Goal: Information Seeking & Learning: Learn about a topic

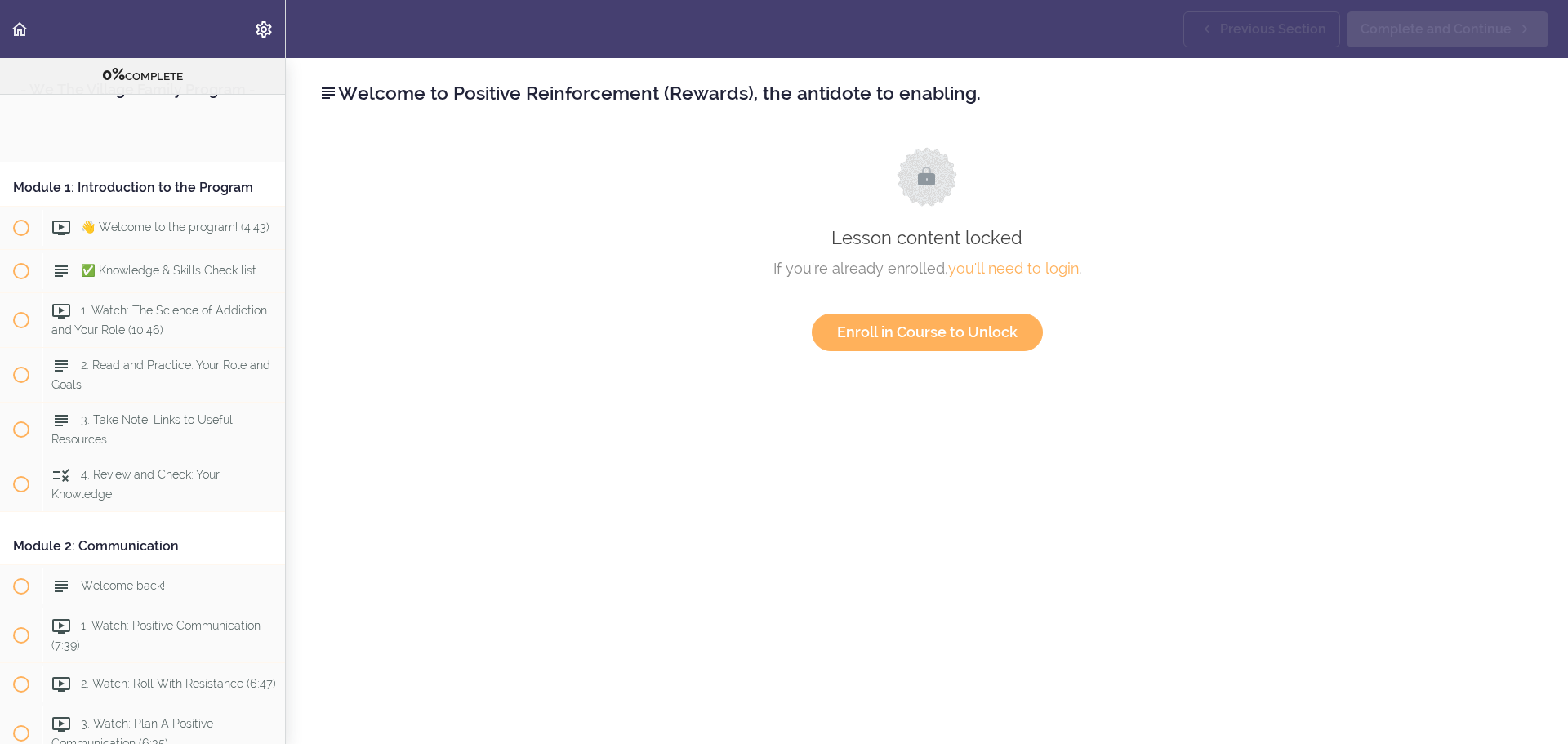
scroll to position [1239, 0]
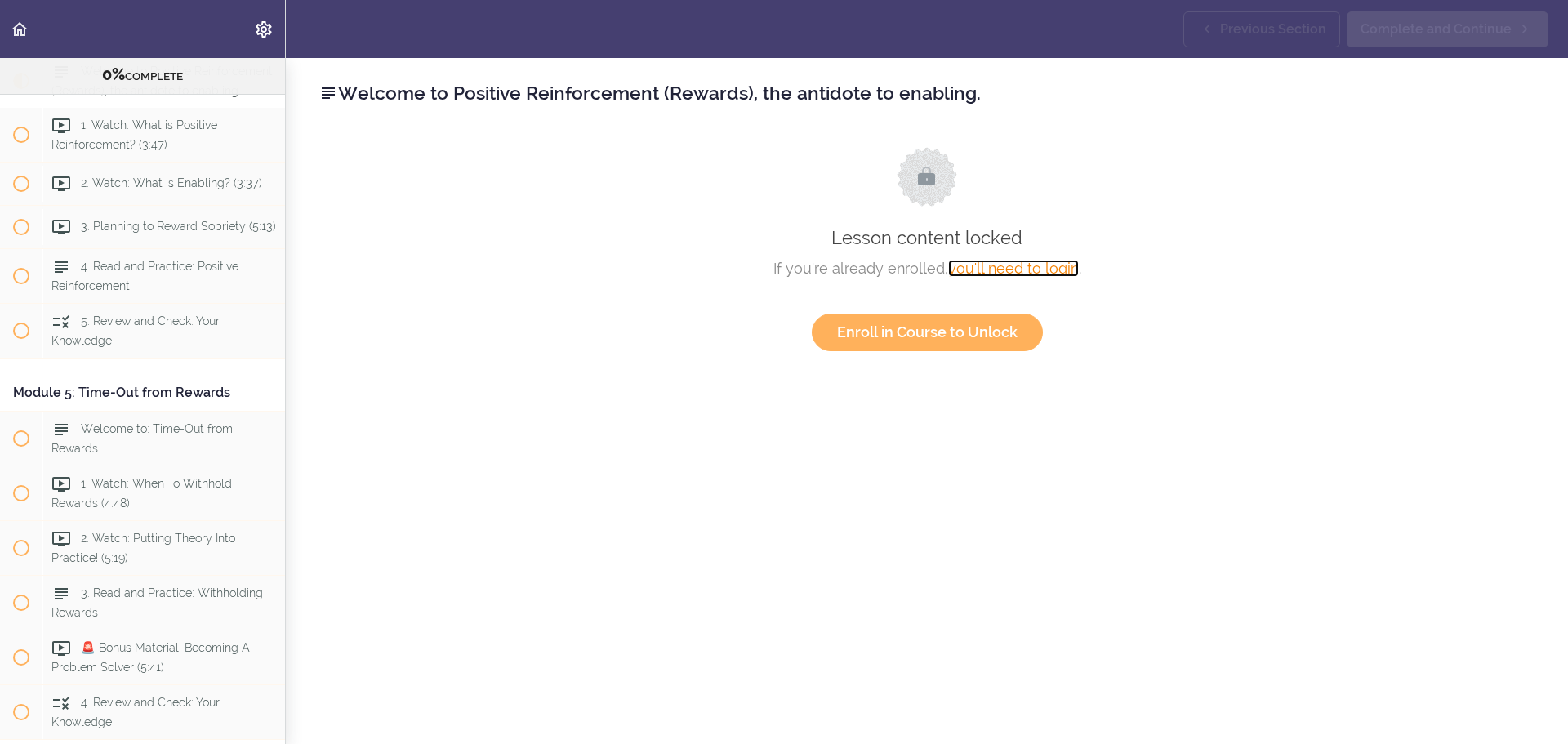
click at [1006, 268] on link "you'll need to login" at bounding box center [1014, 268] width 130 height 18
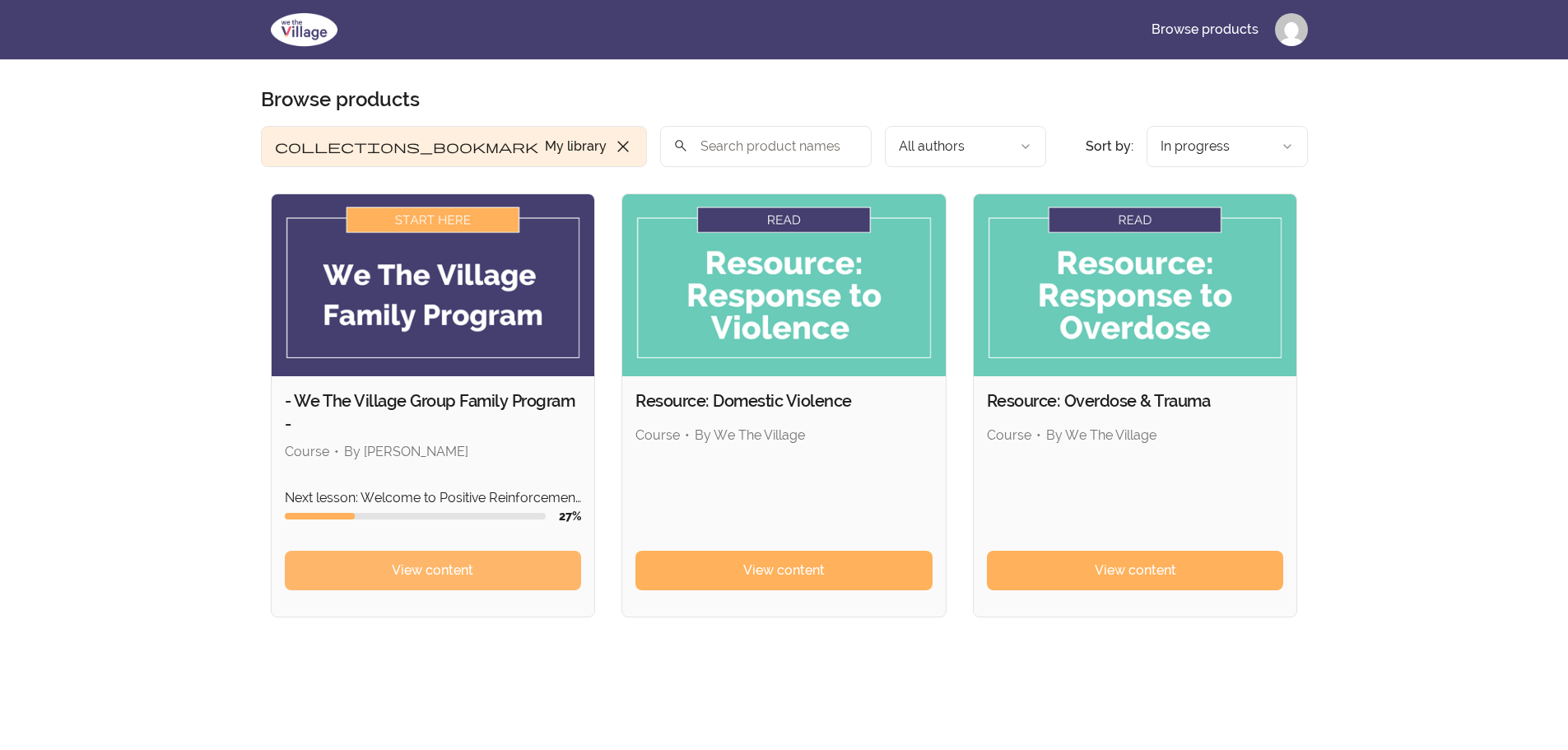
click at [397, 569] on span "View content" at bounding box center [432, 571] width 81 height 20
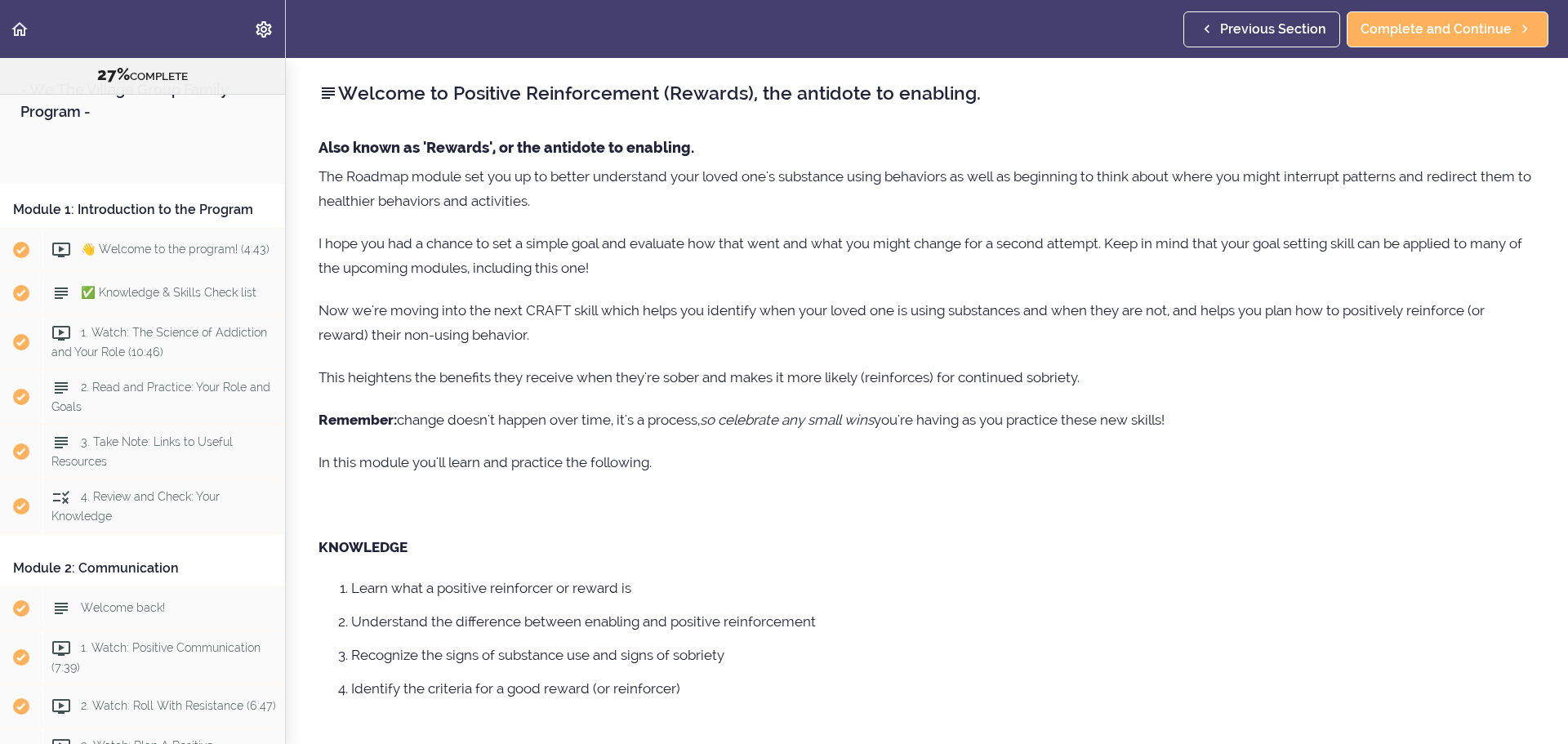
scroll to position [1239, 0]
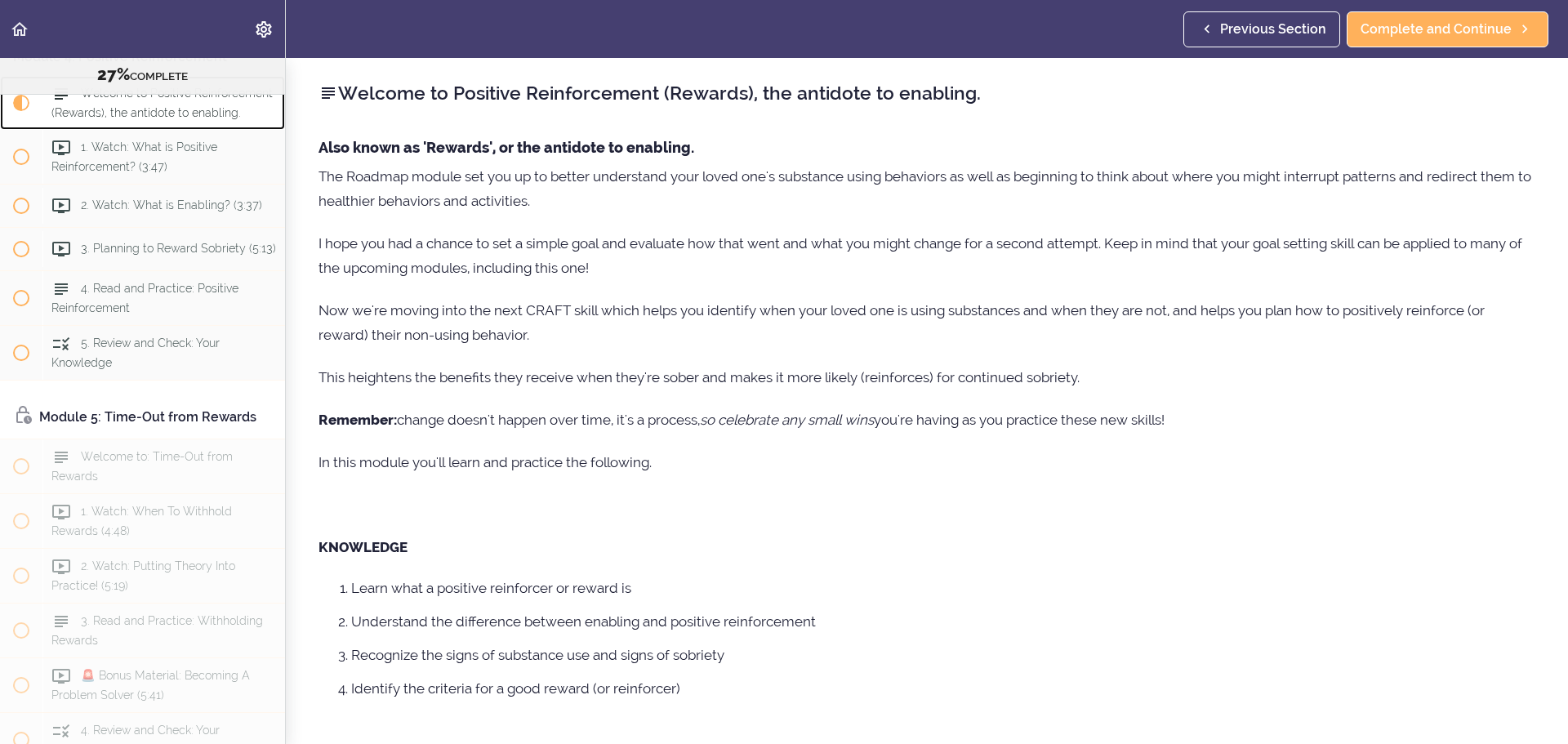
click at [93, 120] on span "Welcome to Positive Reinforcement (Rewards), the antidote to enabling." at bounding box center [162, 103] width 222 height 32
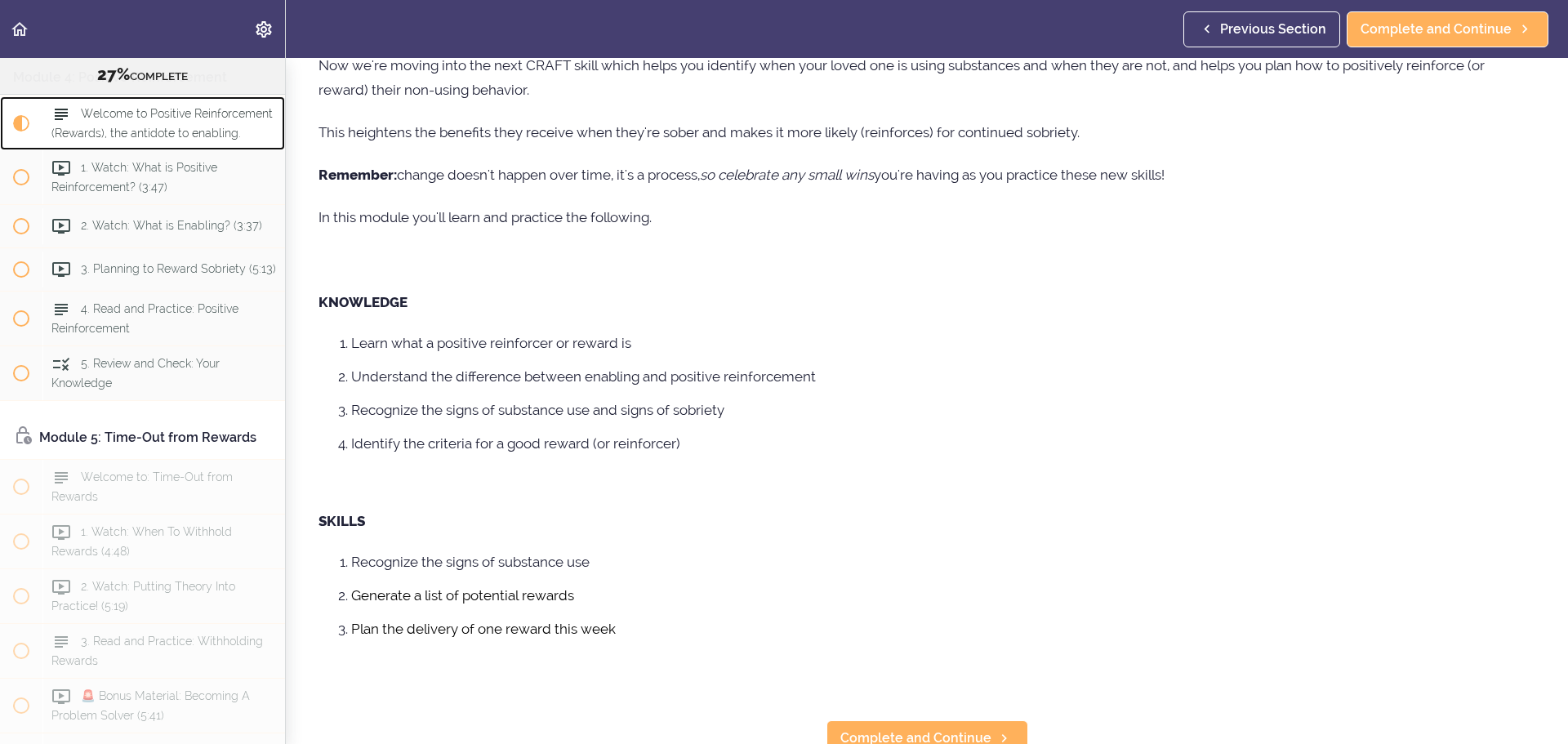
scroll to position [269, 0]
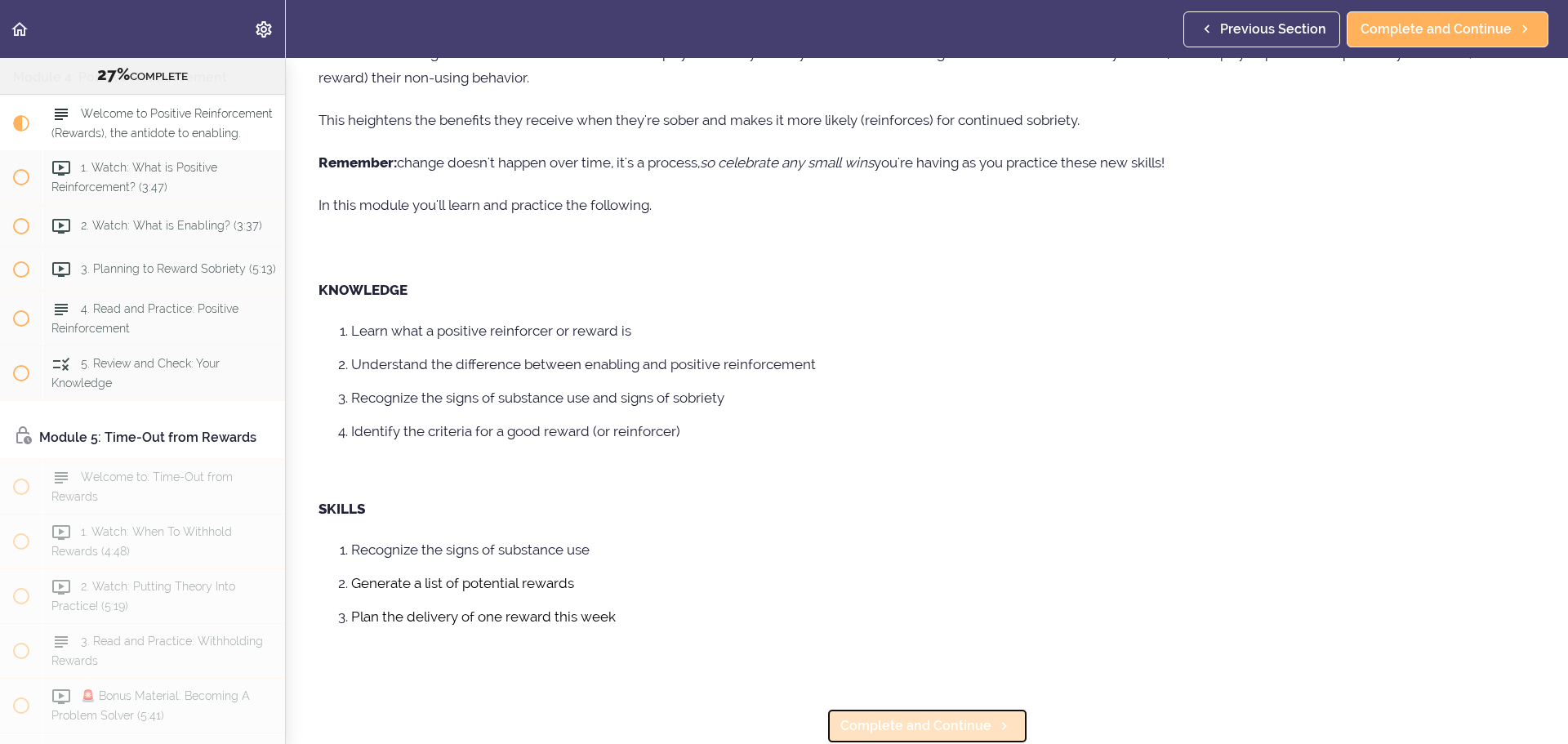
click at [894, 716] on span "Complete and Continue" at bounding box center [915, 726] width 151 height 19
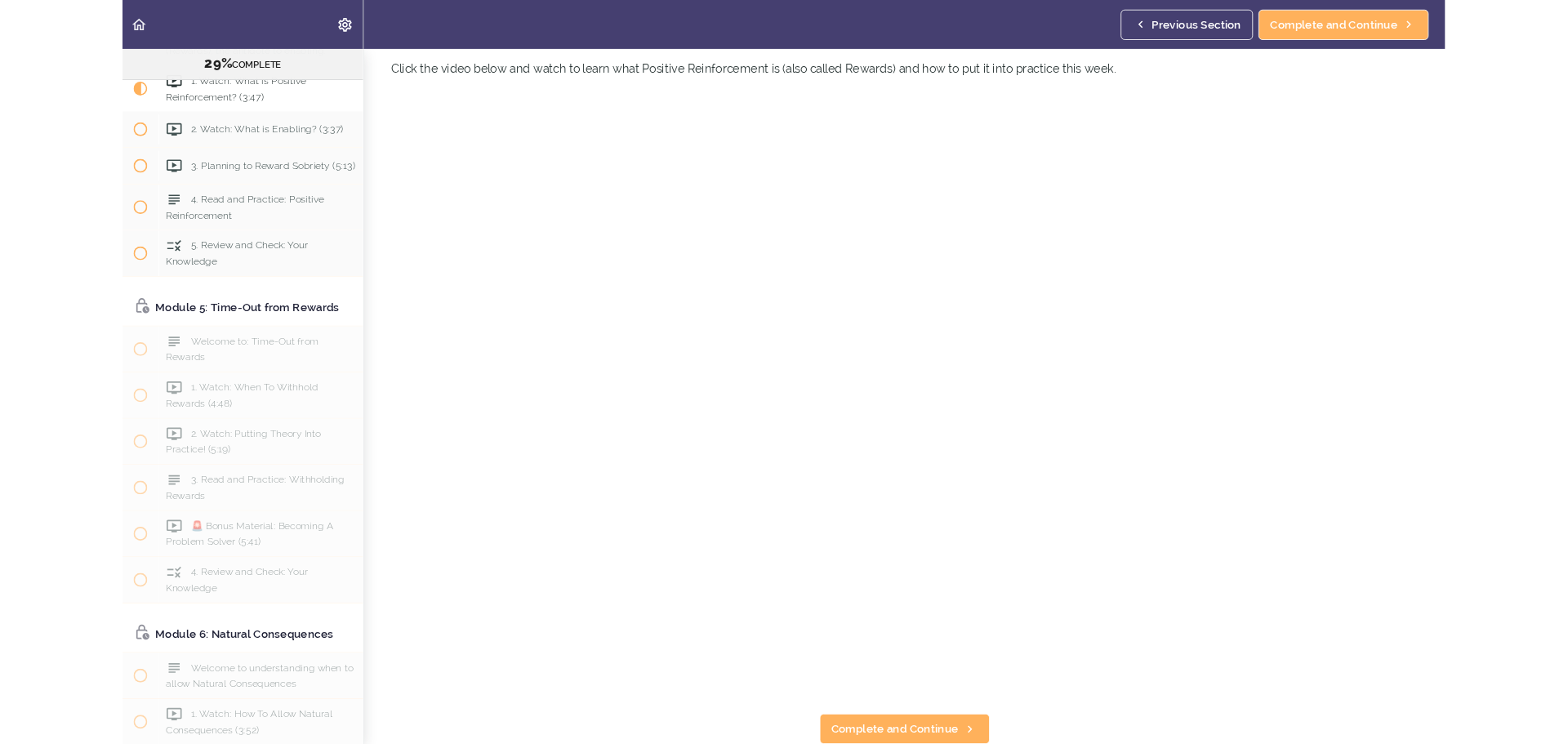
scroll to position [69, 0]
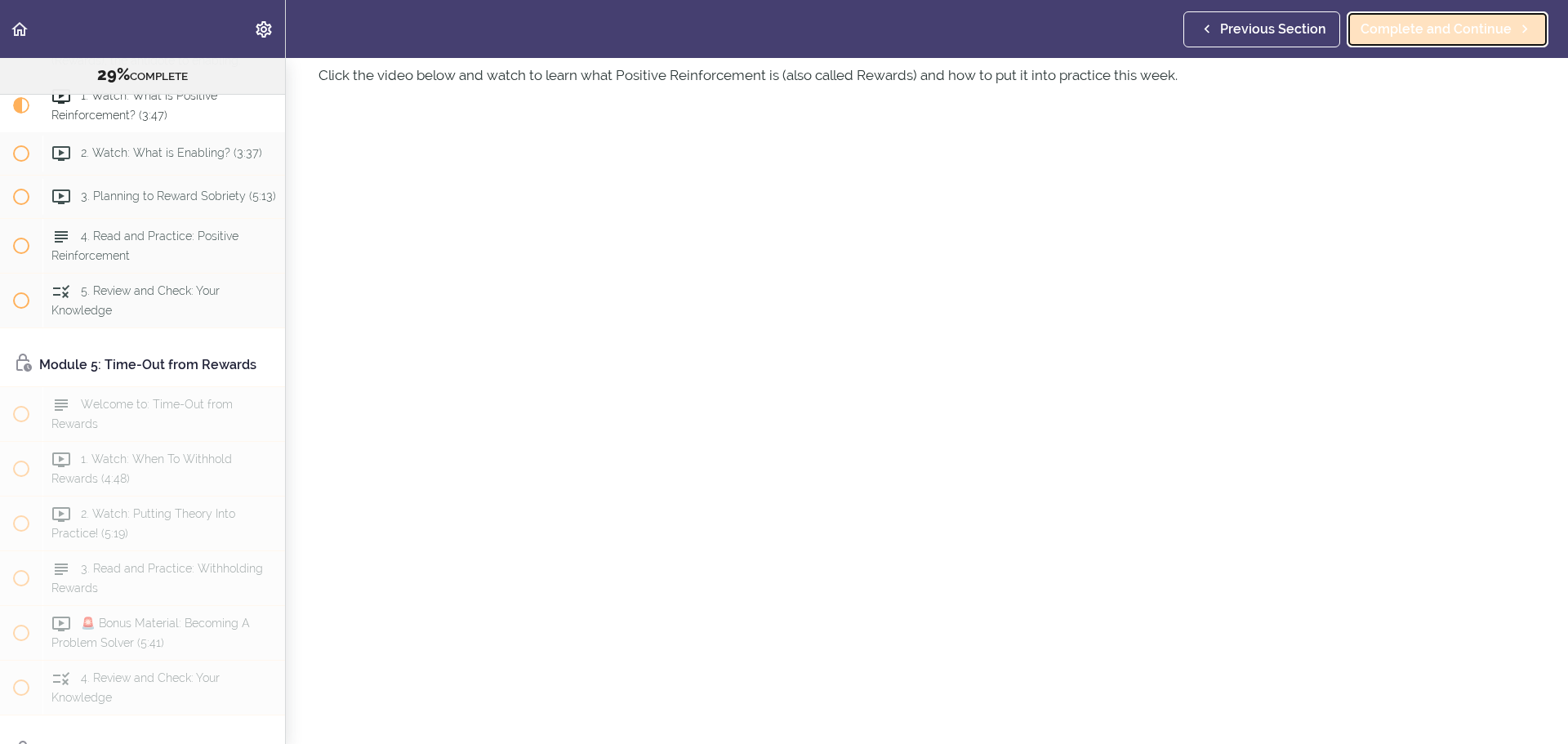
click at [1408, 33] on span "Complete and Continue" at bounding box center [1436, 29] width 151 height 19
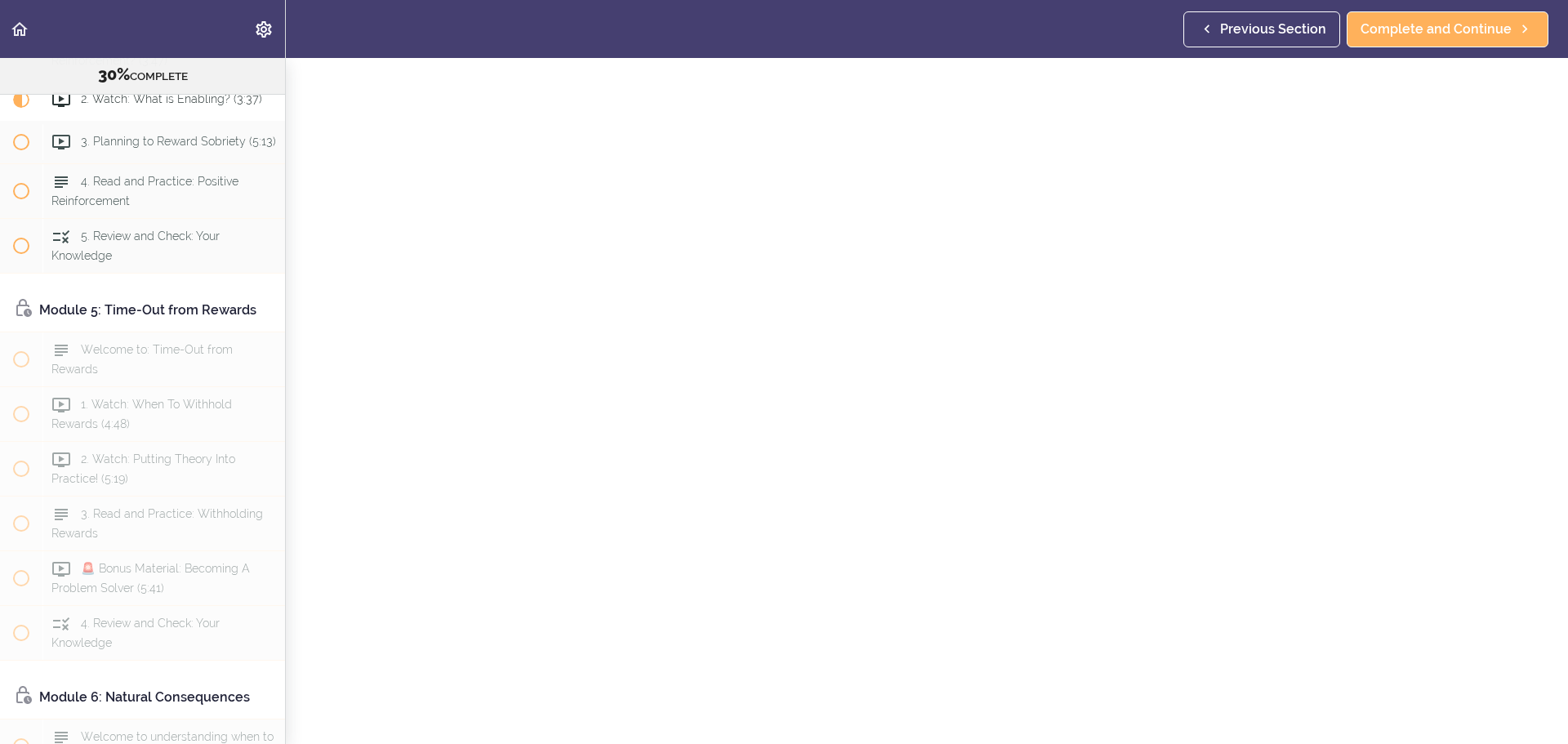
scroll to position [150, 0]
click at [1450, 37] on span "Complete and Continue" at bounding box center [1436, 29] width 151 height 19
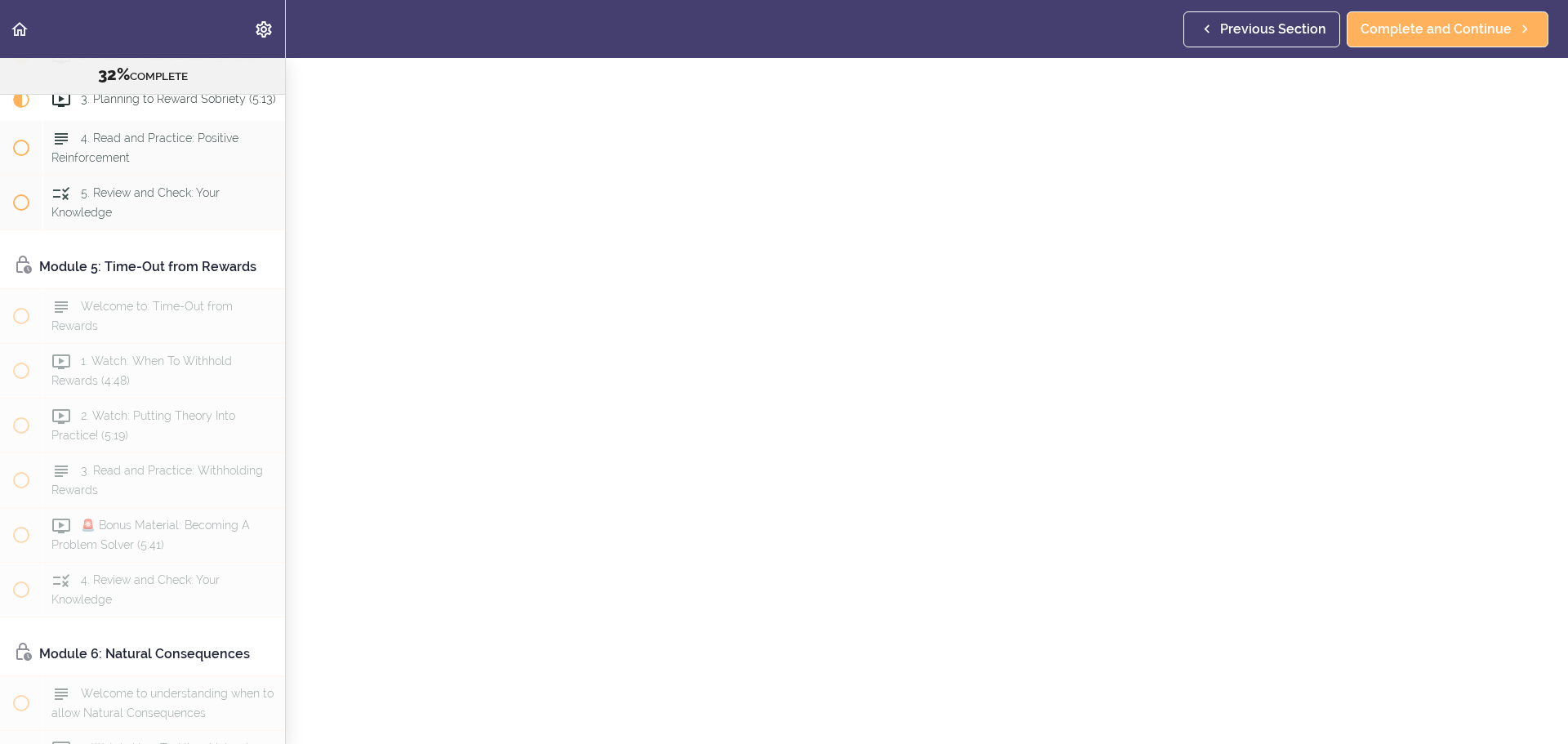
scroll to position [163, 0]
click at [1453, 33] on span "Complete and Continue" at bounding box center [1436, 29] width 151 height 19
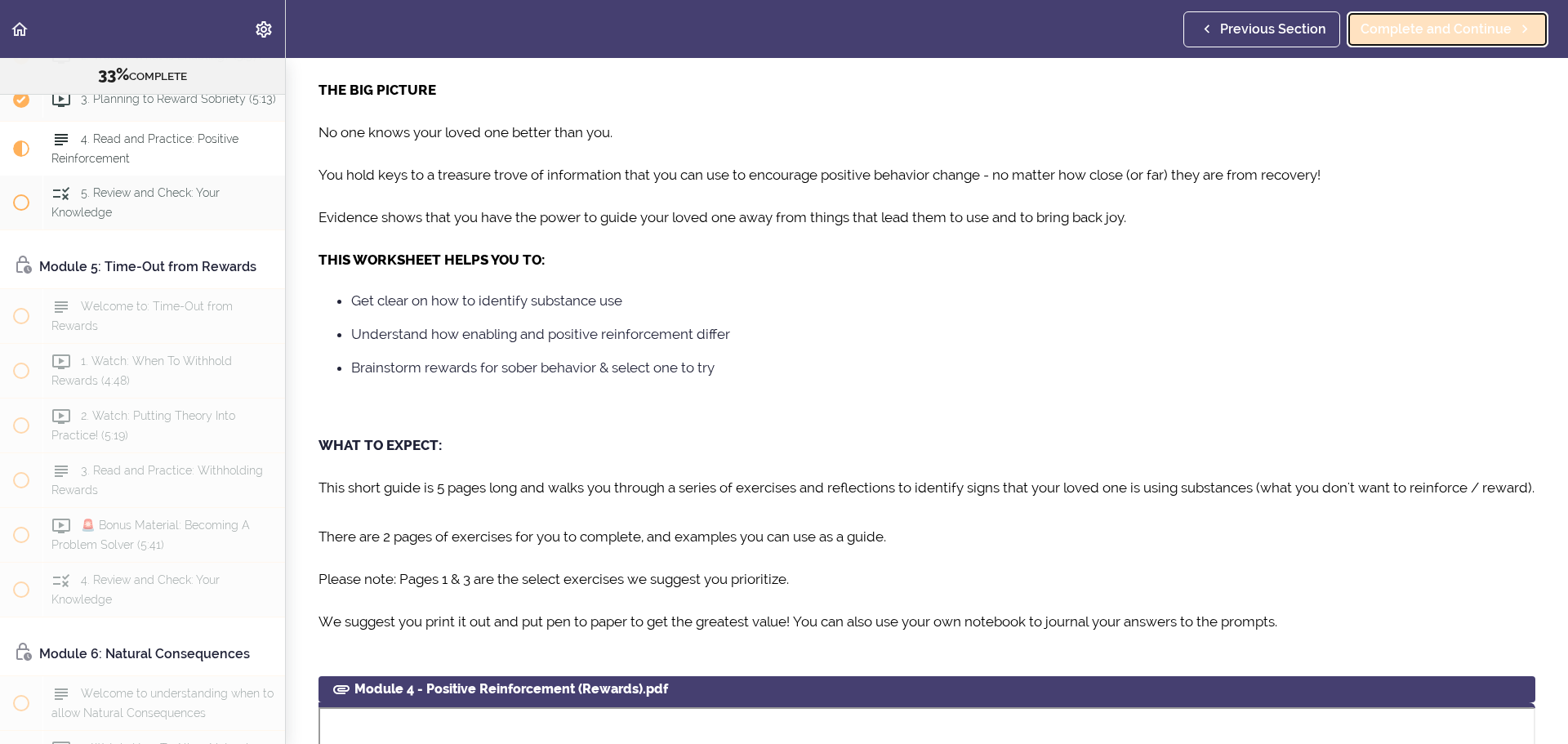
click at [1453, 33] on span "Complete and Continue" at bounding box center [1436, 29] width 151 height 19
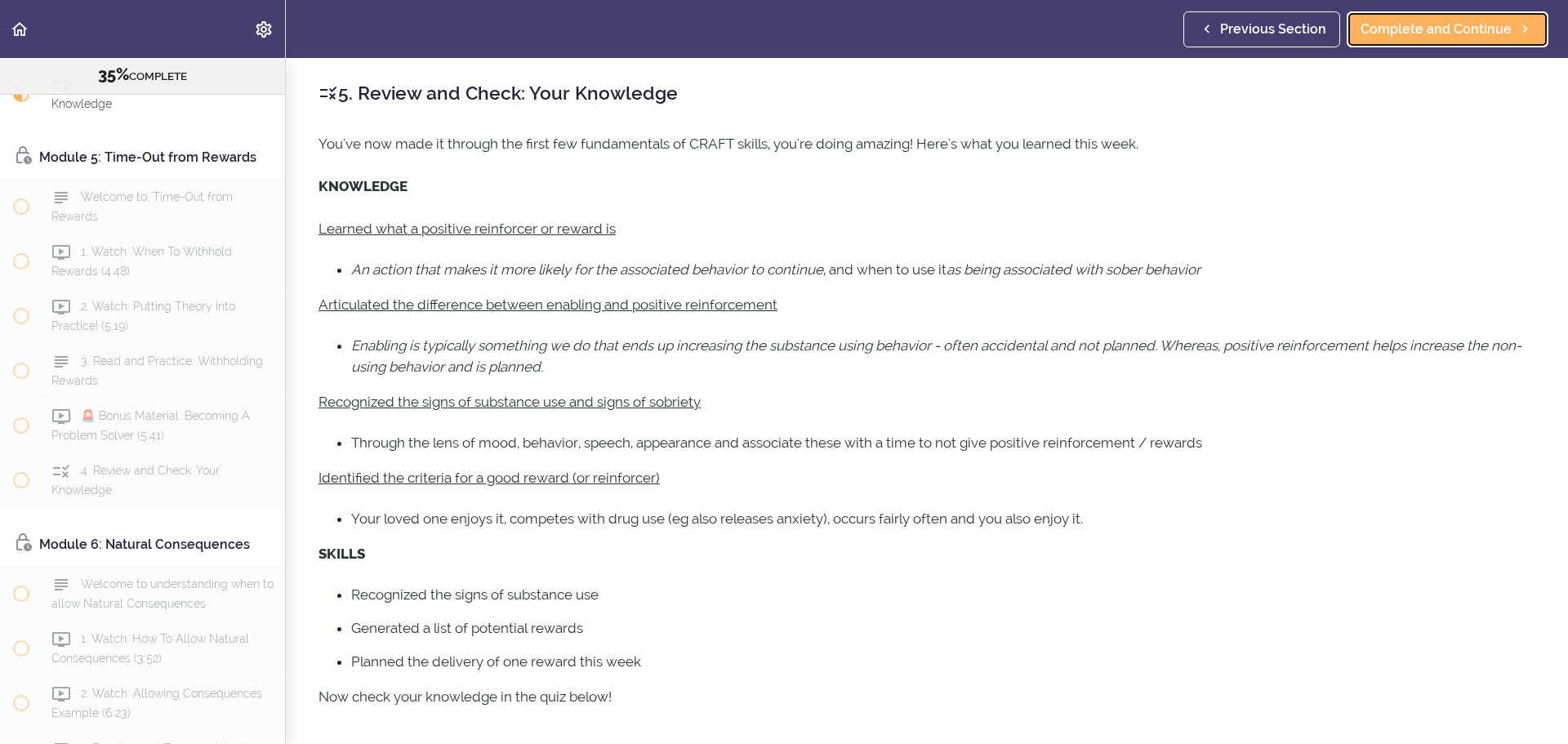
scroll to position [1172, 0]
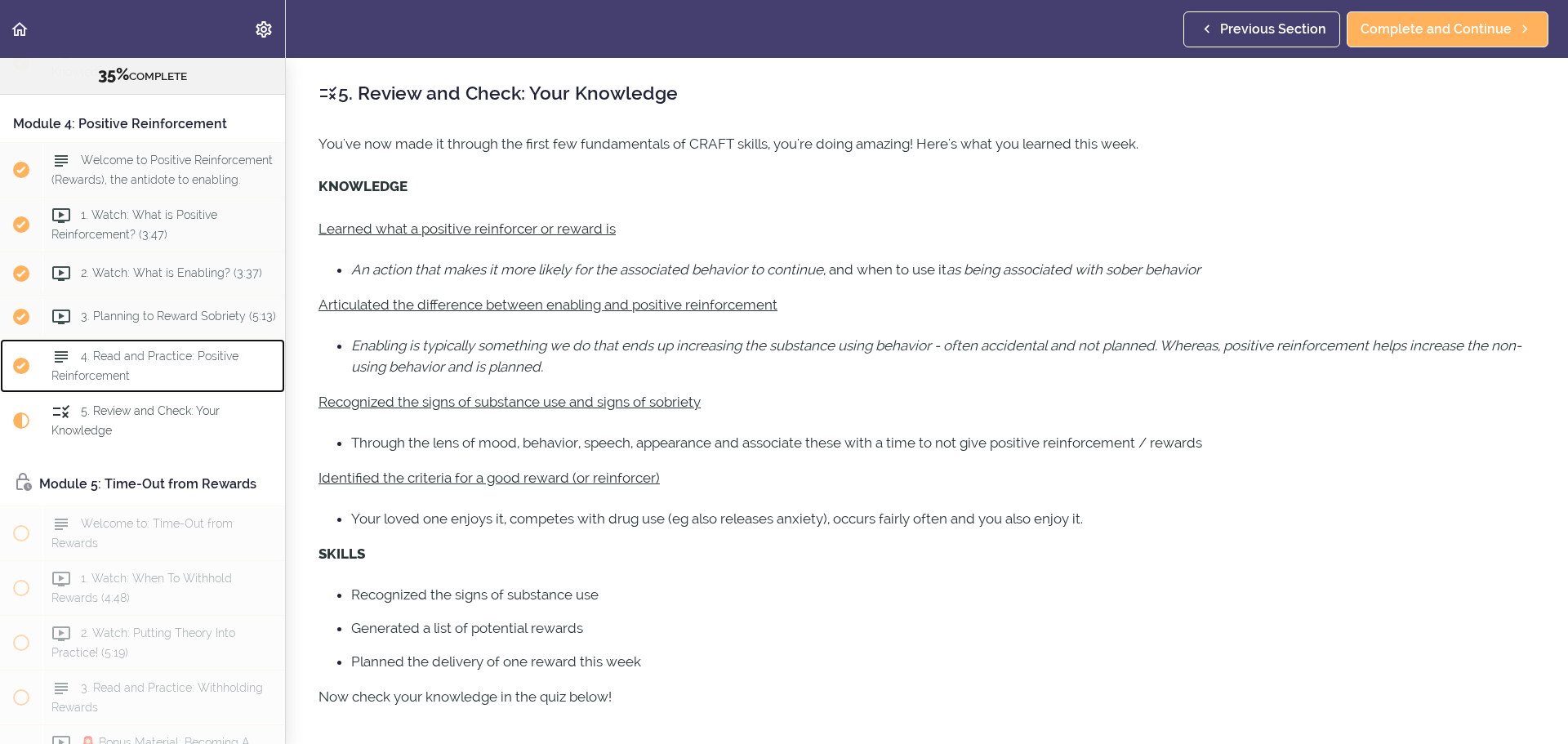
click at [109, 382] on span "4. Read and Practice: Positive Reinforcement" at bounding box center [145, 366] width 187 height 32
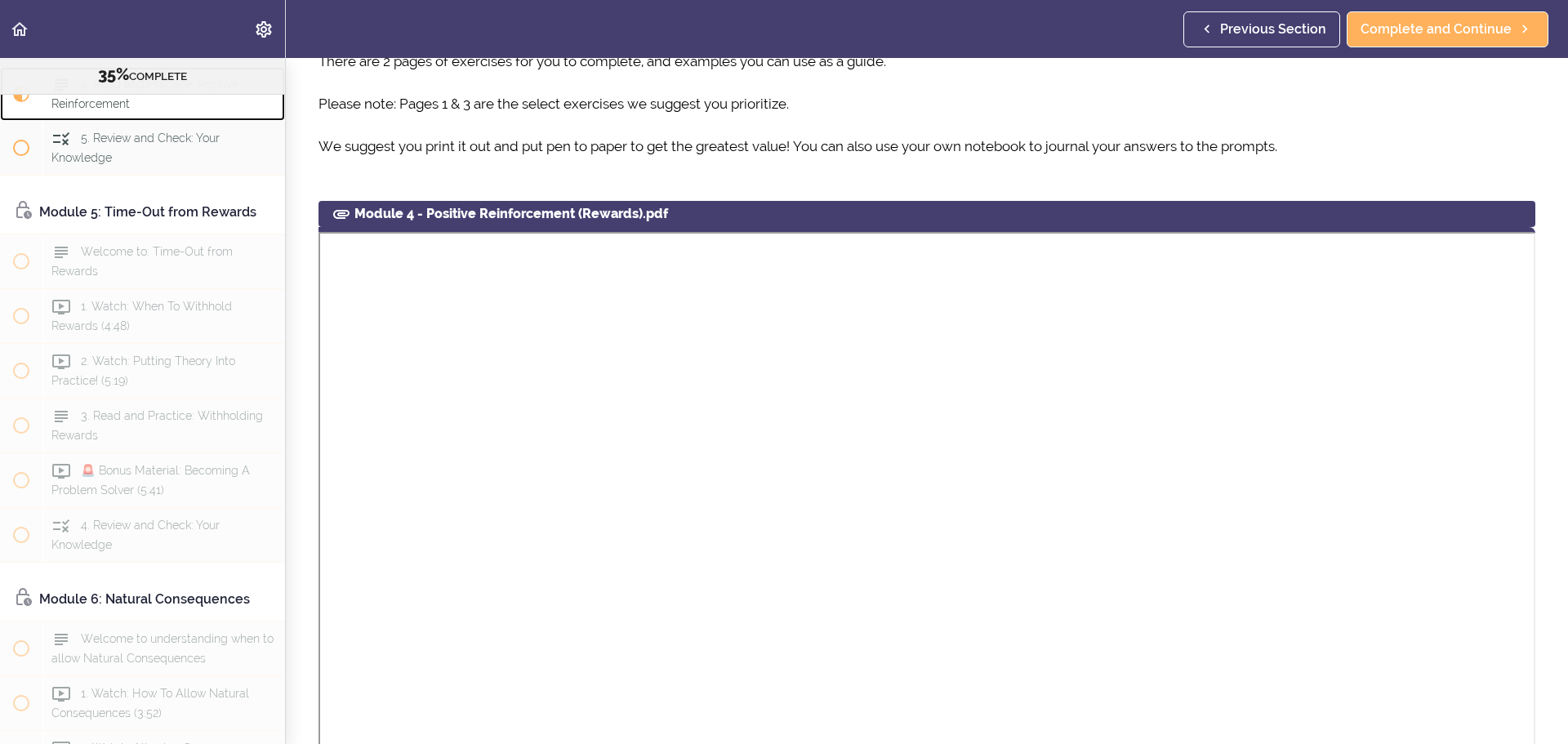
scroll to position [654, 0]
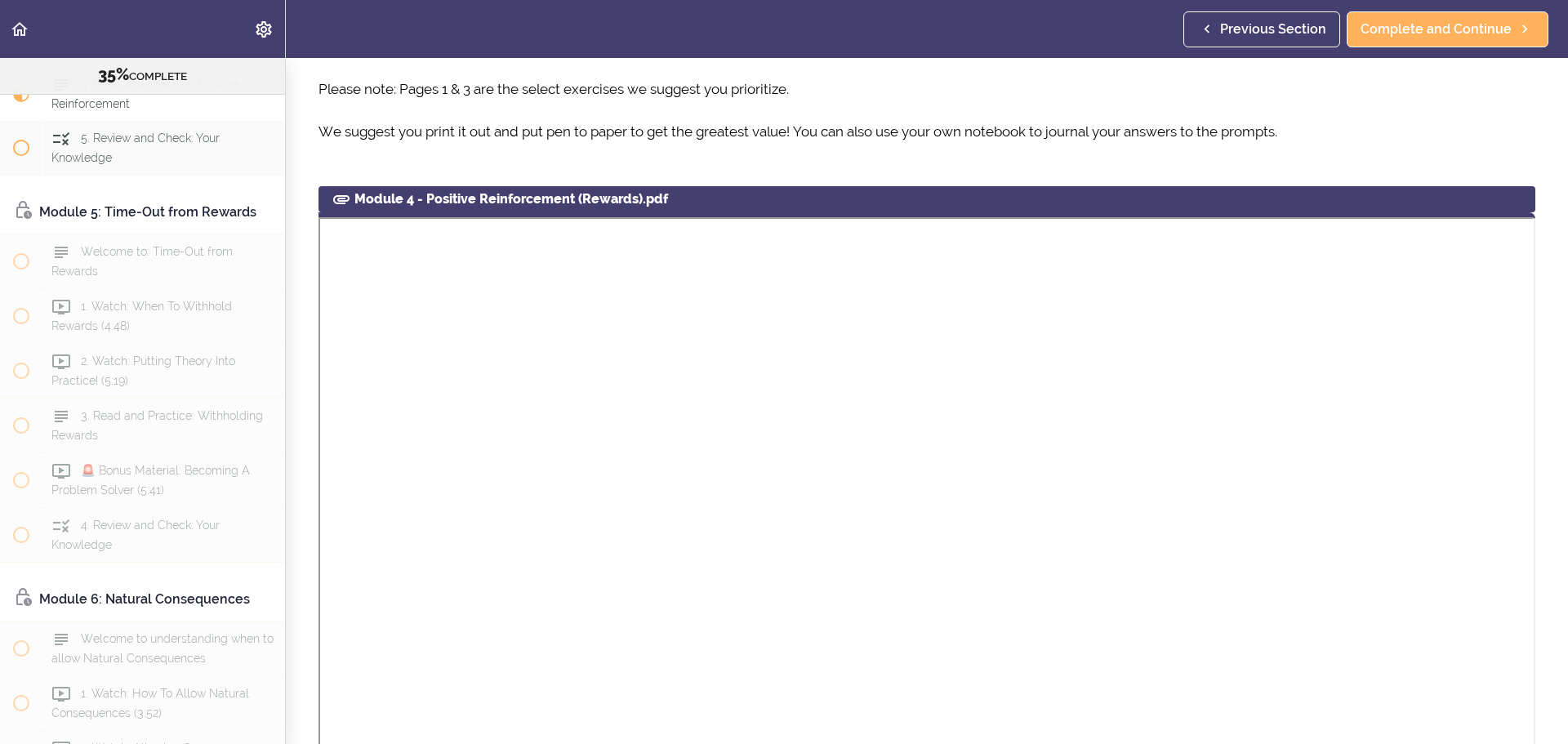
click at [607, 212] on div "Module 4 - Positive Reinforcement (Rewards).pdf" at bounding box center [926, 198] width 1217 height 26
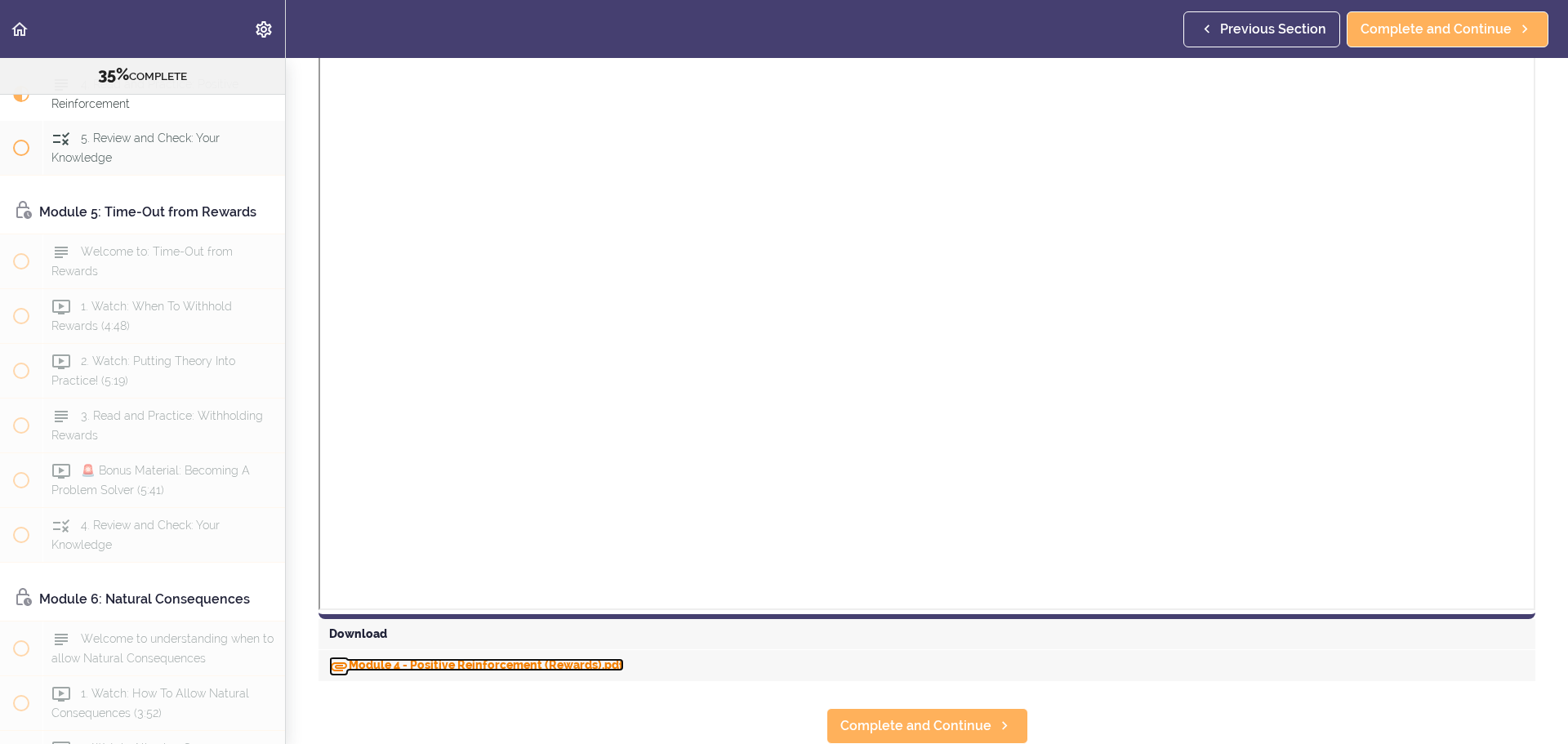
click at [389, 658] on link "Module 4 - Positive Reinforcement (Rewards).pdf" at bounding box center [476, 664] width 295 height 13
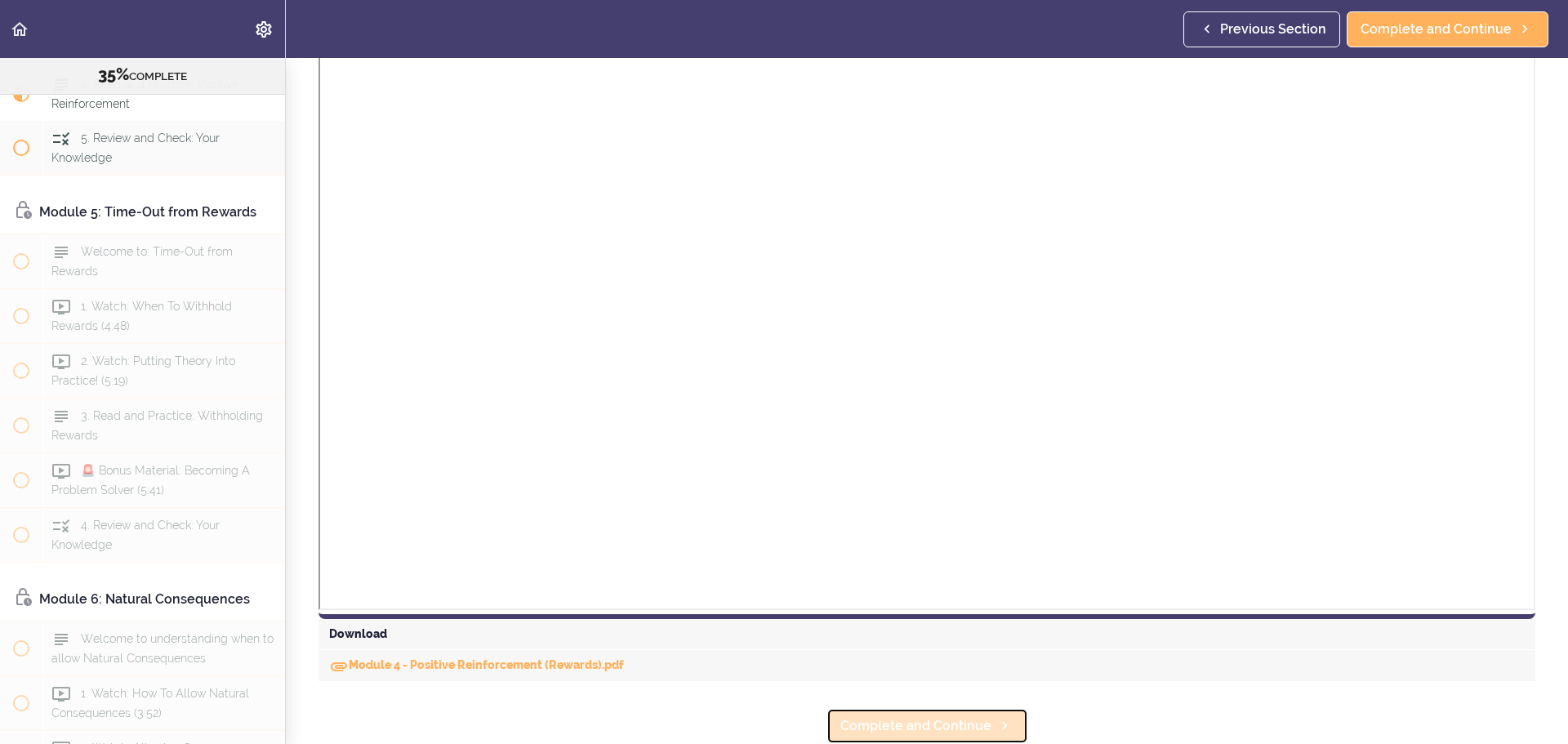
click at [852, 716] on span "Complete and Continue" at bounding box center [915, 726] width 151 height 19
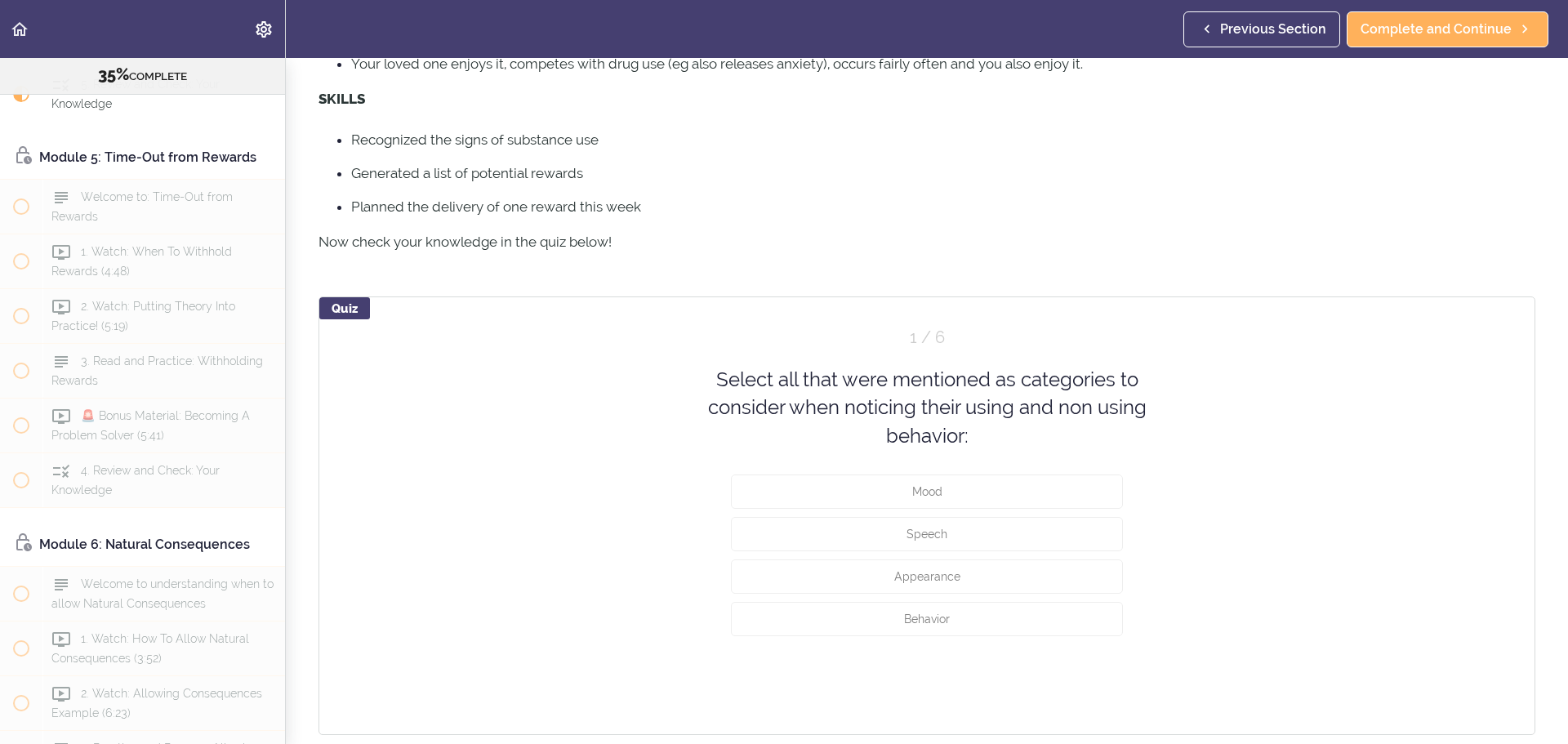
scroll to position [490, 0]
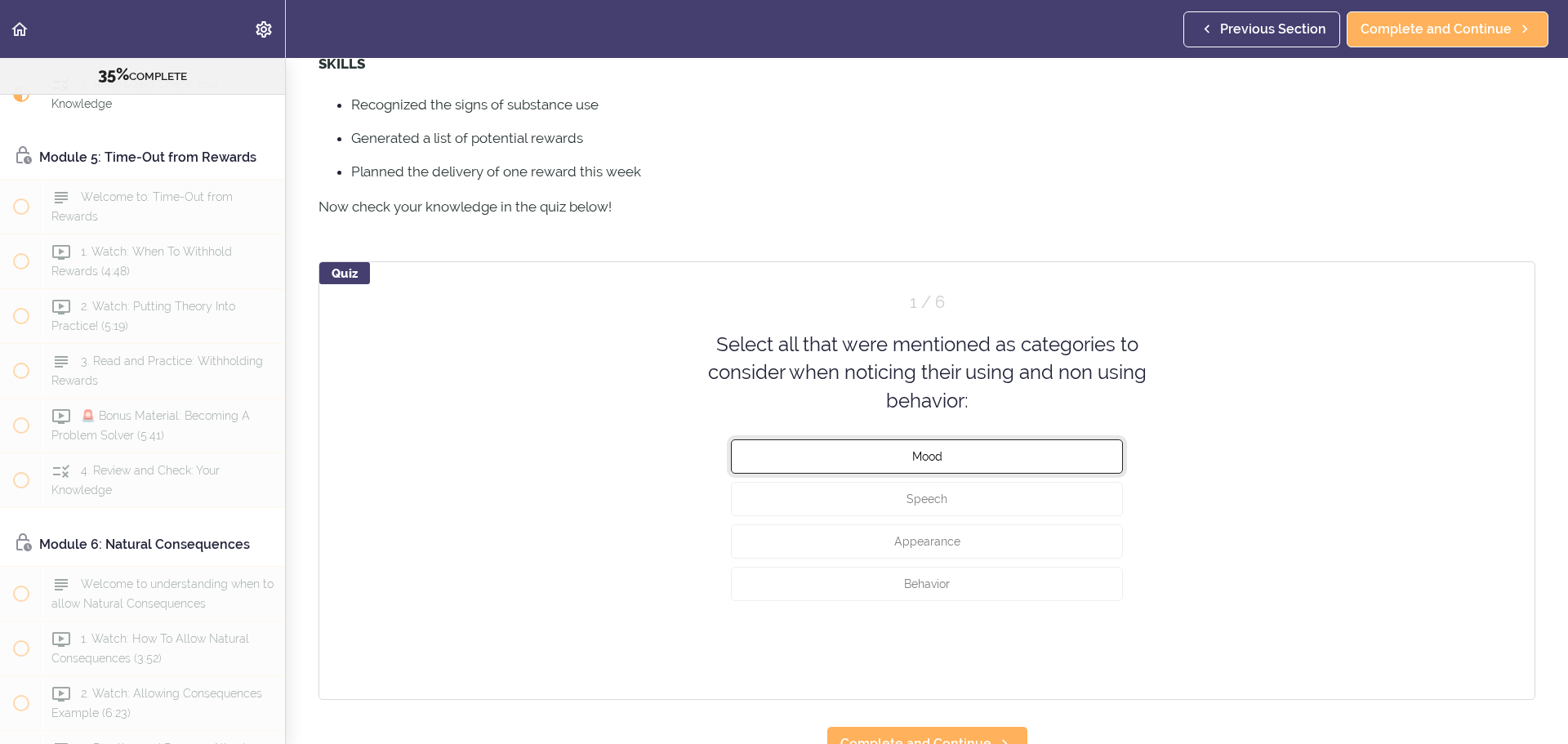
click at [1009, 458] on button "Mood" at bounding box center [926, 456] width 392 height 34
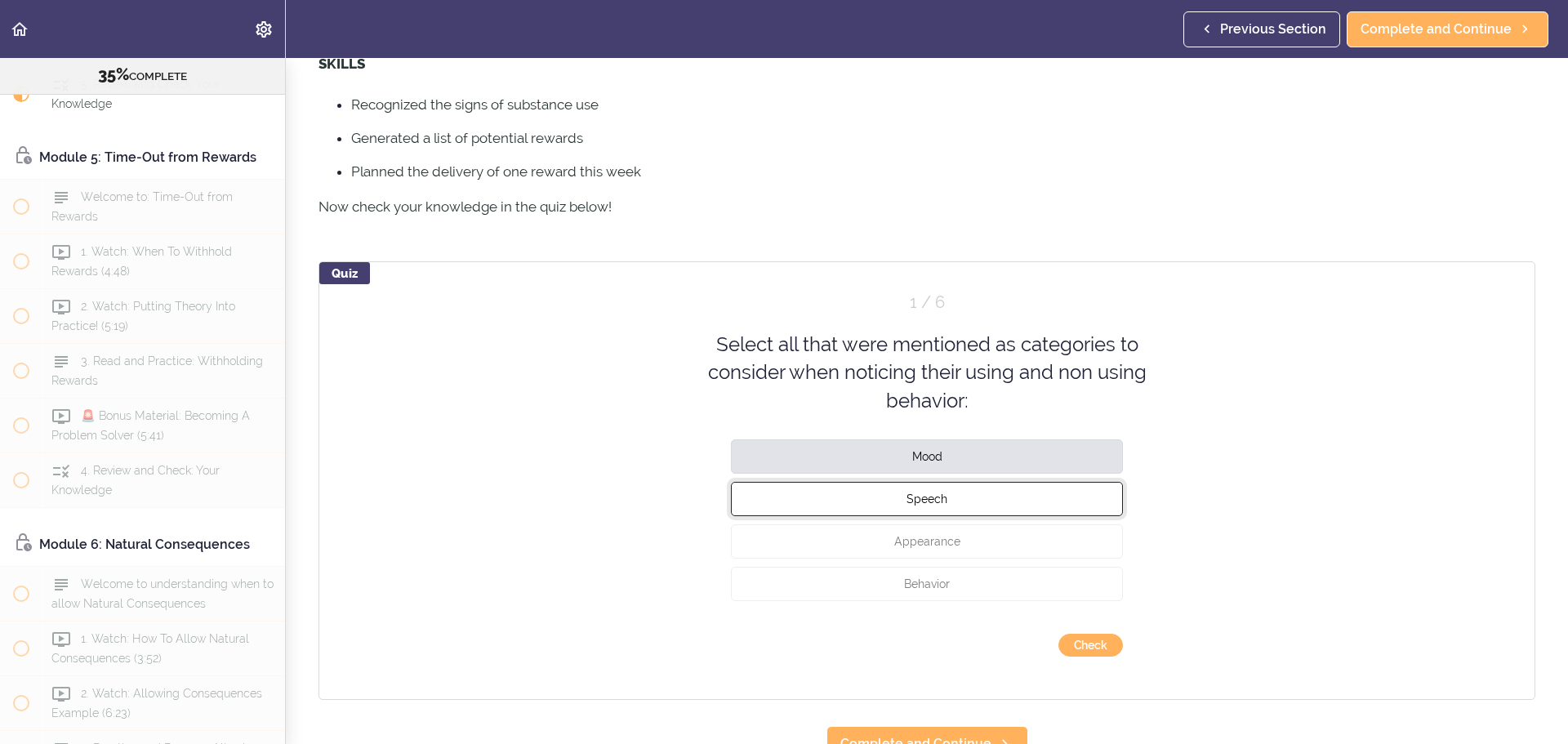
click at [965, 496] on button "Speech" at bounding box center [926, 498] width 392 height 34
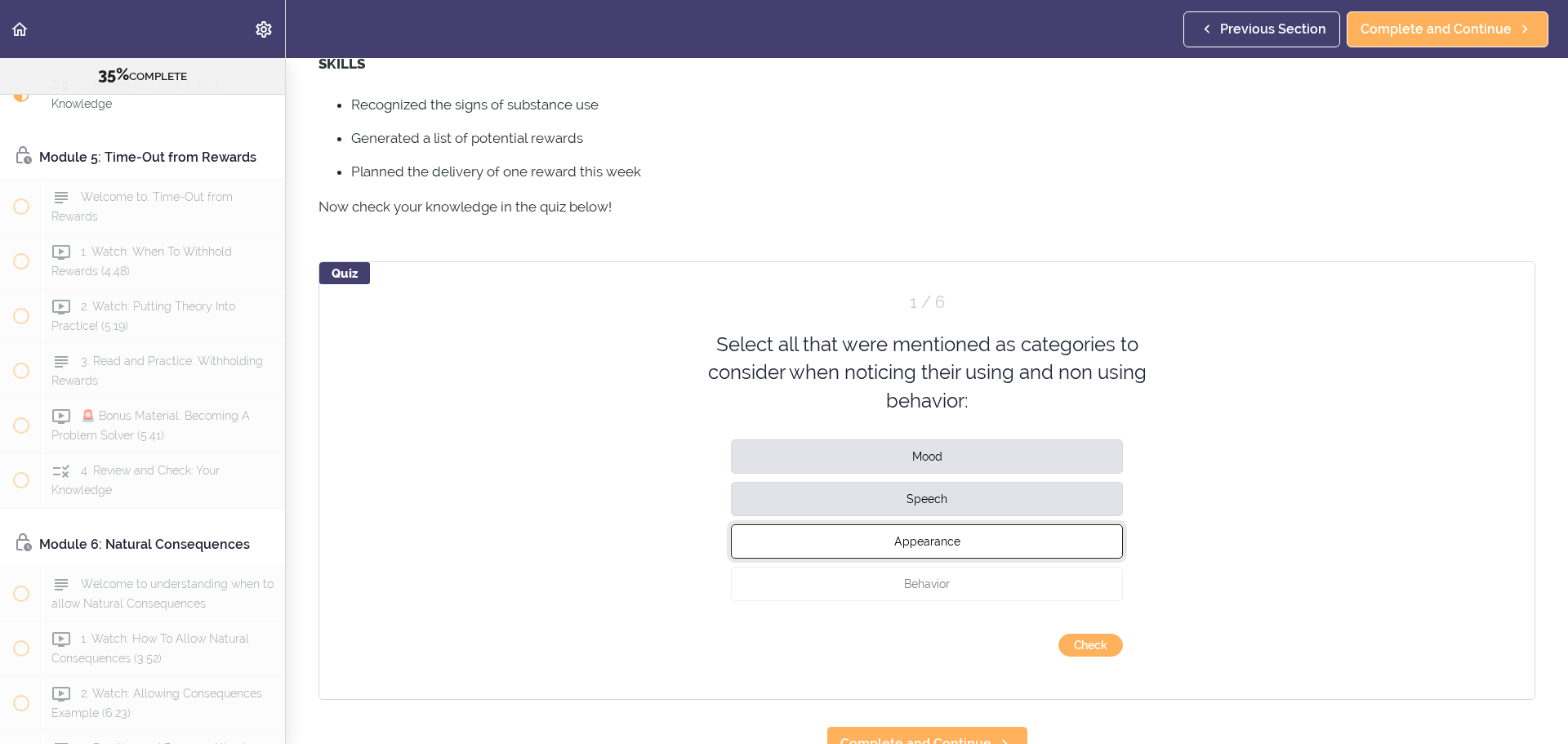
click at [946, 539] on span "Appearance" at bounding box center [927, 541] width 66 height 13
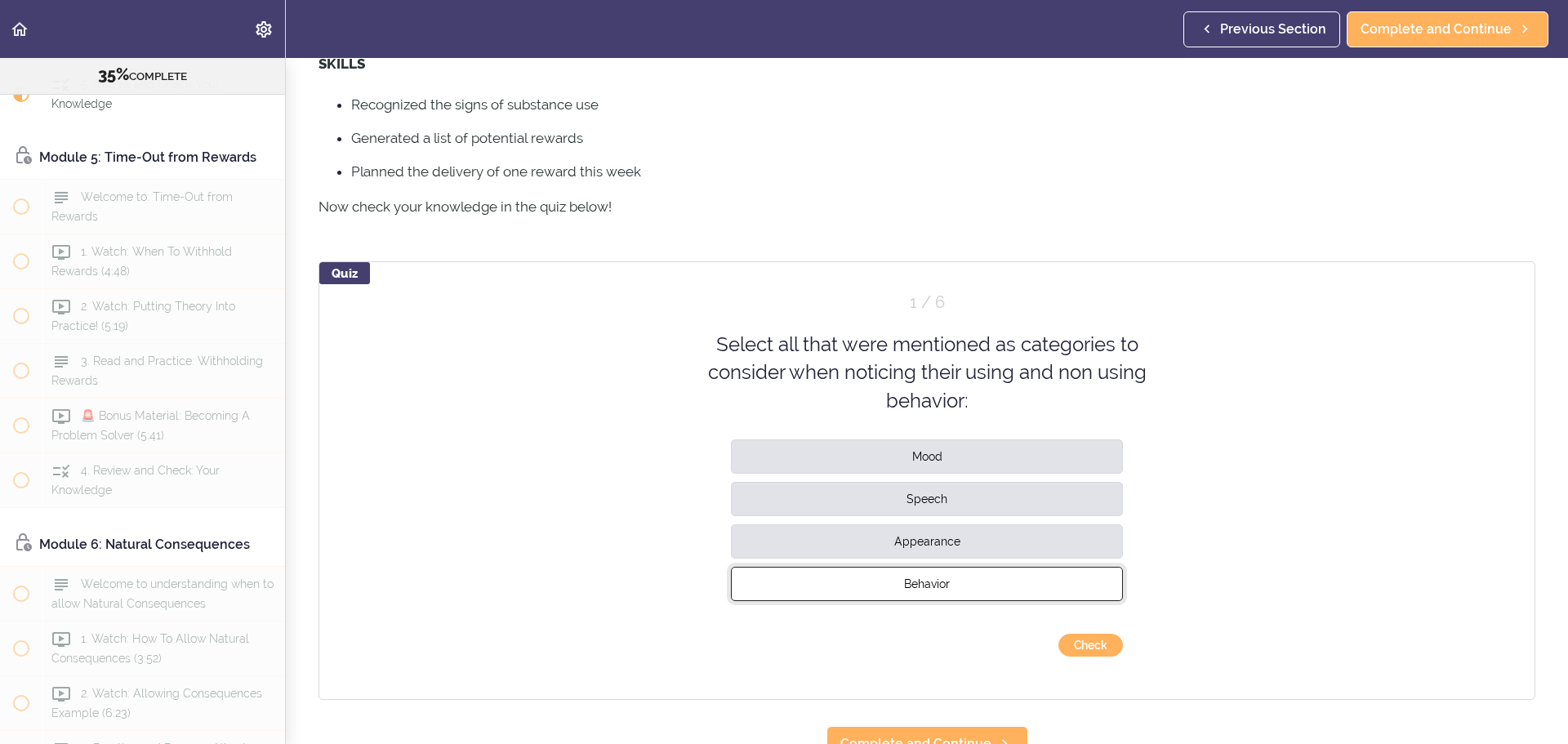
click at [943, 591] on button "Behavior" at bounding box center [926, 584] width 392 height 34
click at [1092, 655] on button "Check" at bounding box center [1090, 646] width 64 height 23
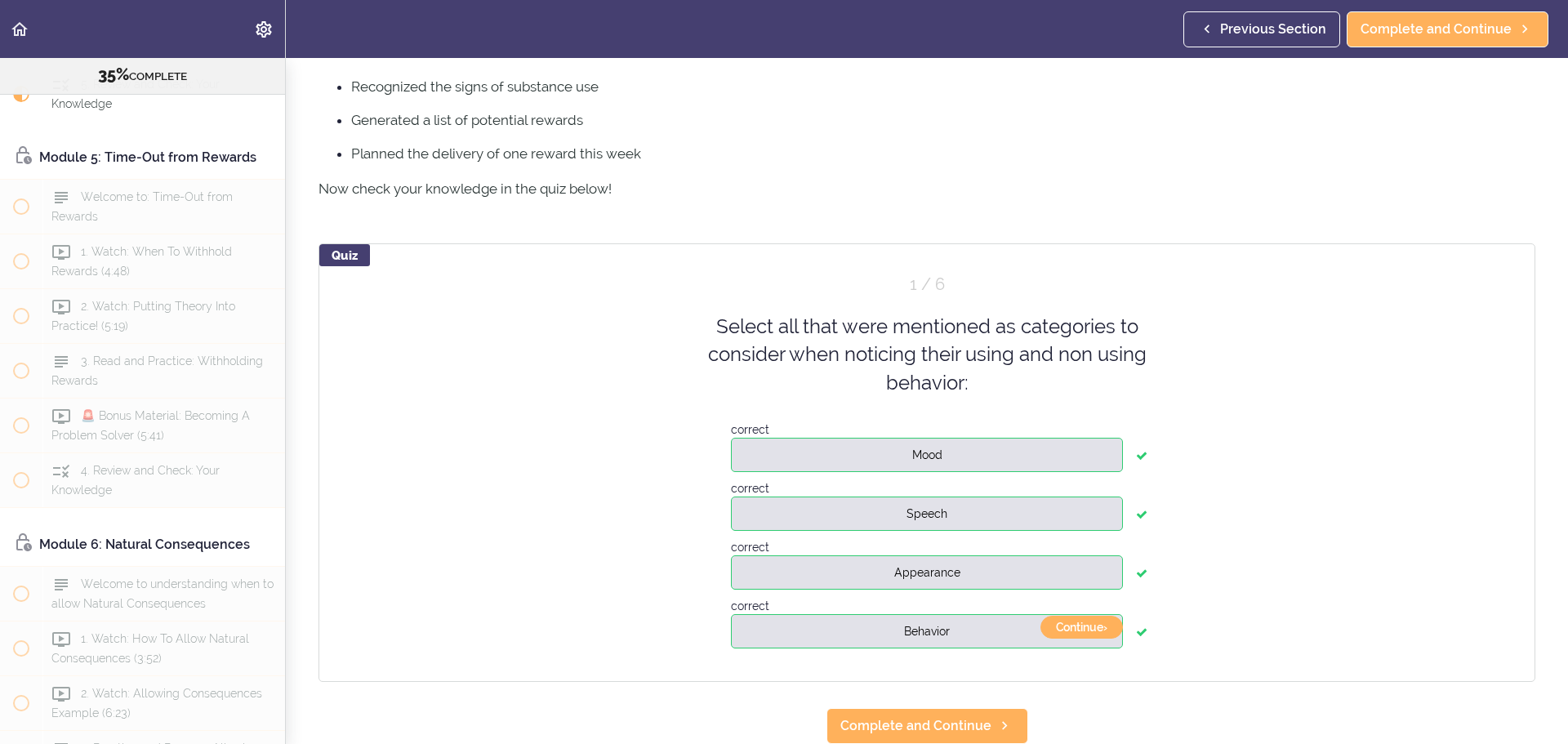
scroll to position [520, 0]
click at [975, 718] on span "Complete and Continue" at bounding box center [915, 726] width 151 height 19
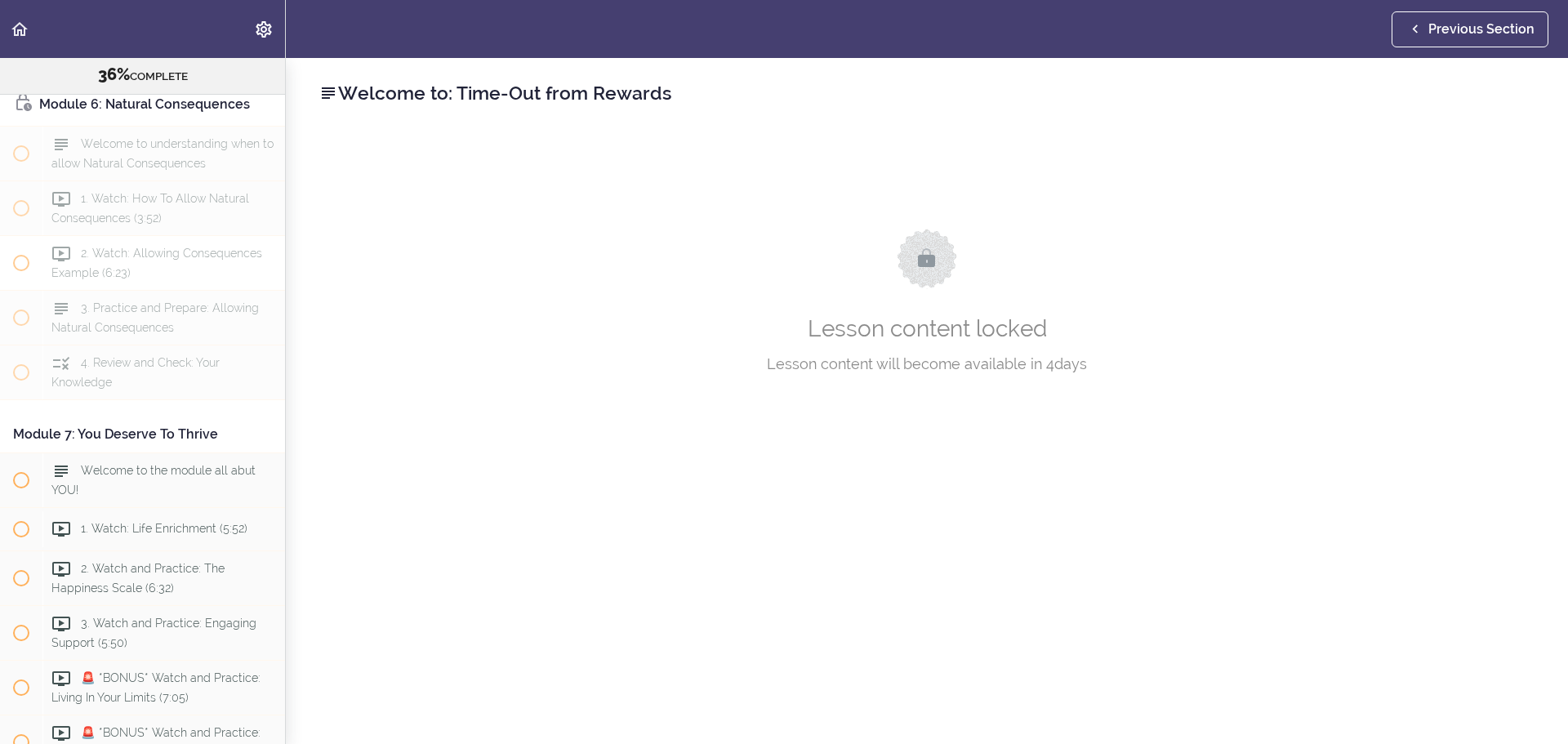
scroll to position [2183, 0]
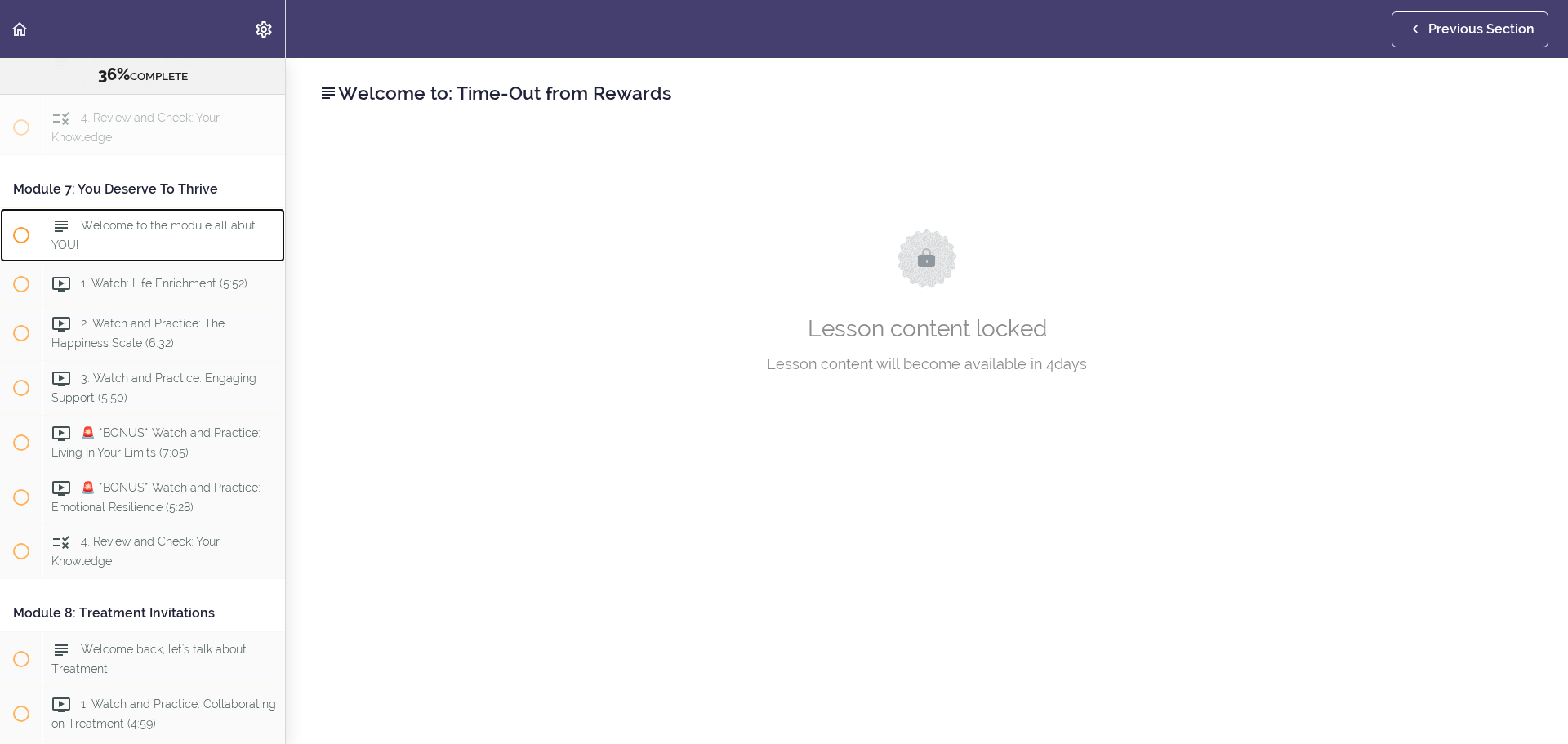
click at [156, 251] on span "Welcome to the module all abut YOU!" at bounding box center [154, 234] width 204 height 32
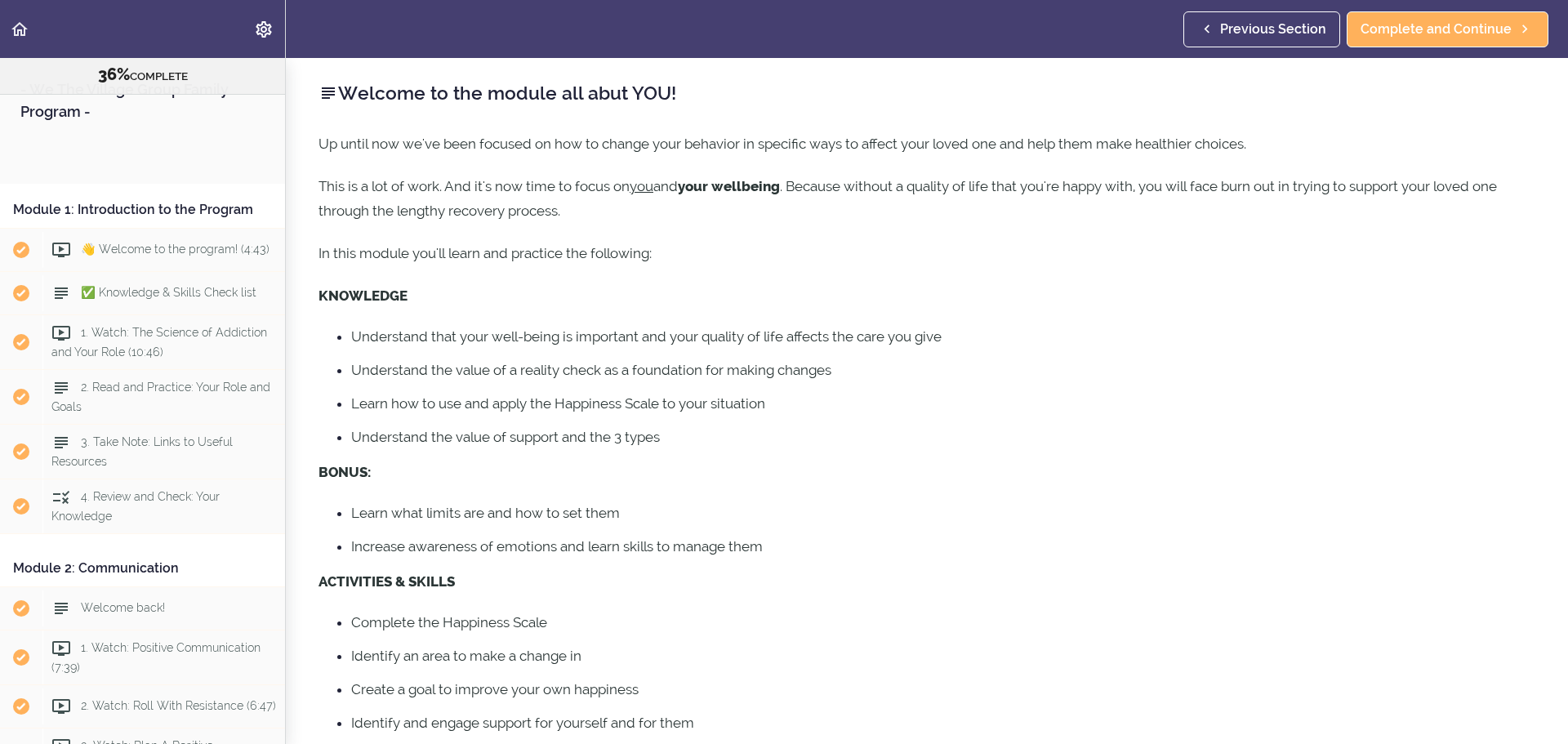
scroll to position [2325, 0]
